Goal: Task Accomplishment & Management: Use online tool/utility

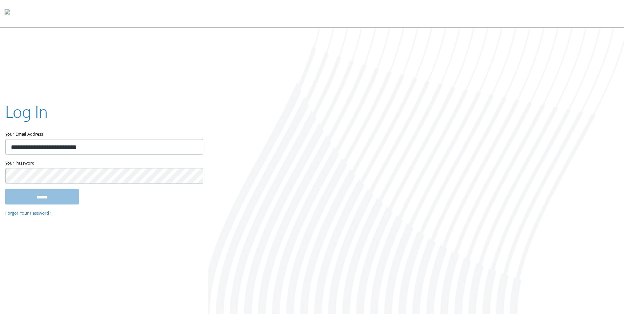
type input "**********"
click at [5, 189] on input "******" at bounding box center [42, 197] width 74 height 16
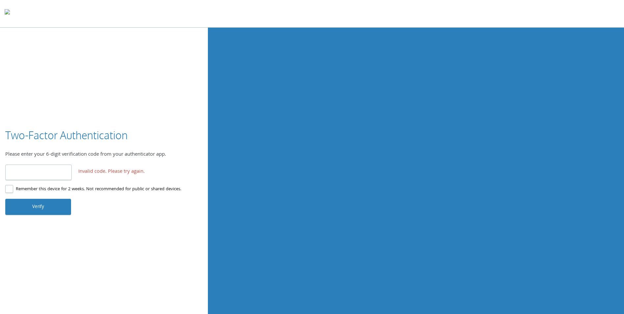
type input "******"
